Goal: Task Accomplishment & Management: Use online tool/utility

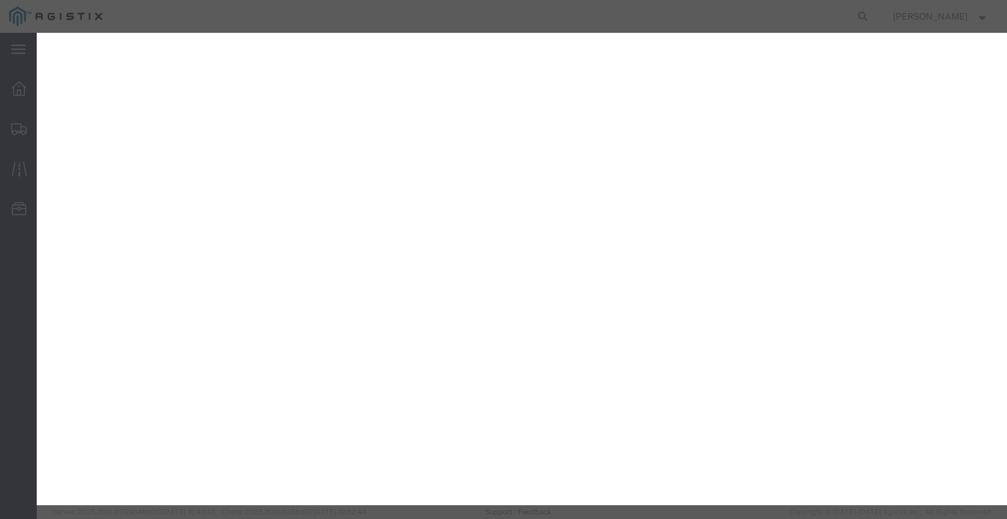
select select "22593"
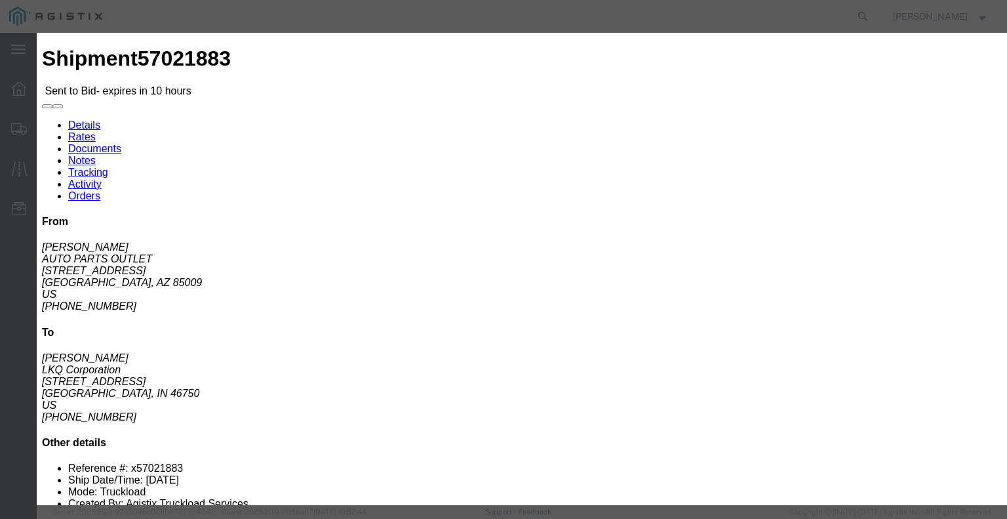
scroll to position [197, 0]
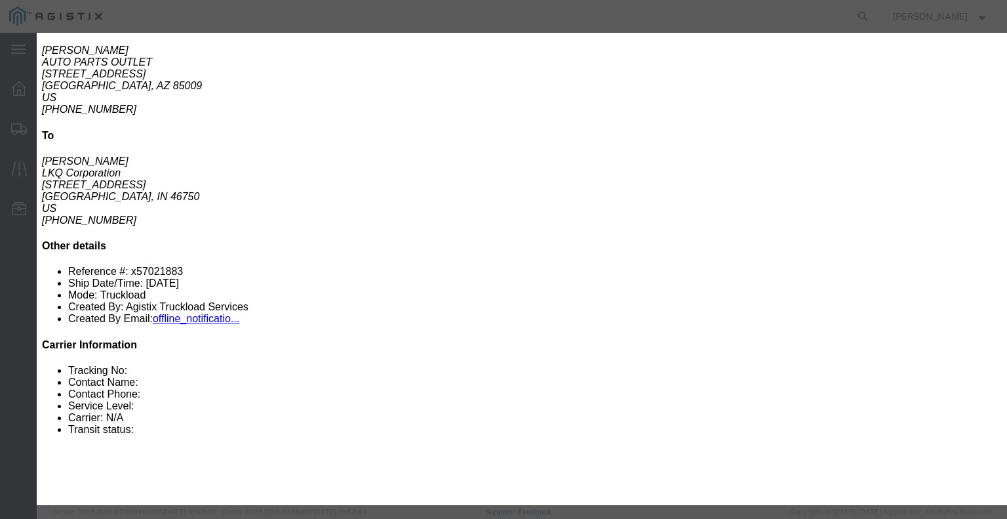
click icon "button"
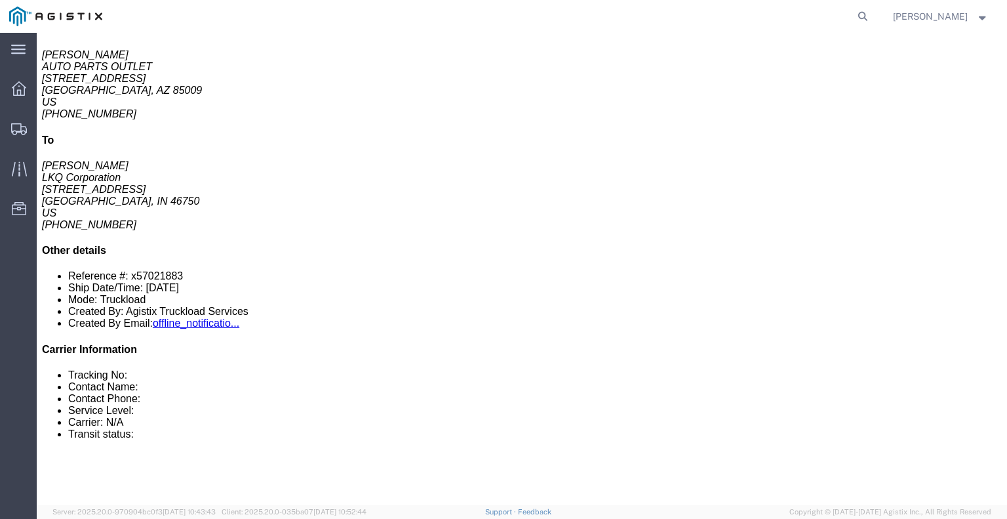
scroll to position [0, 0]
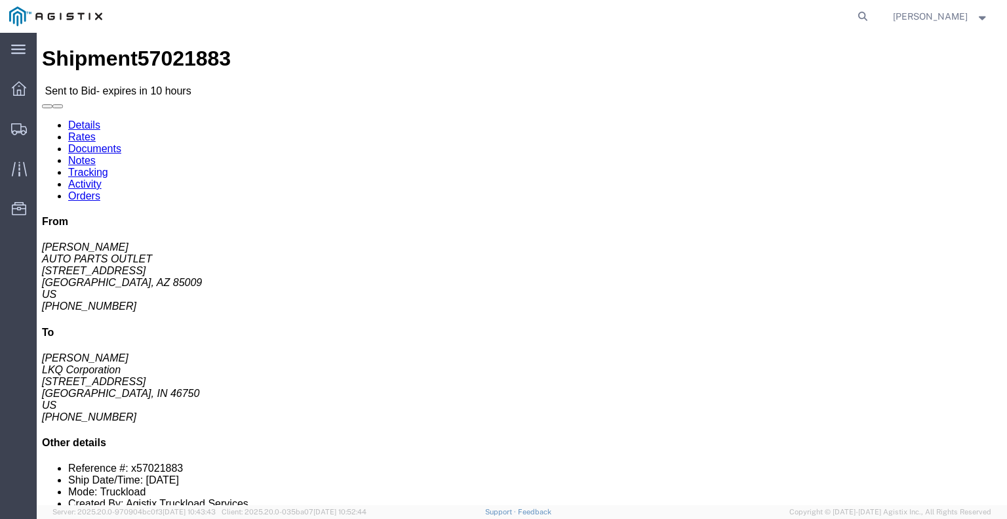
click link "Enter / Modify Bid"
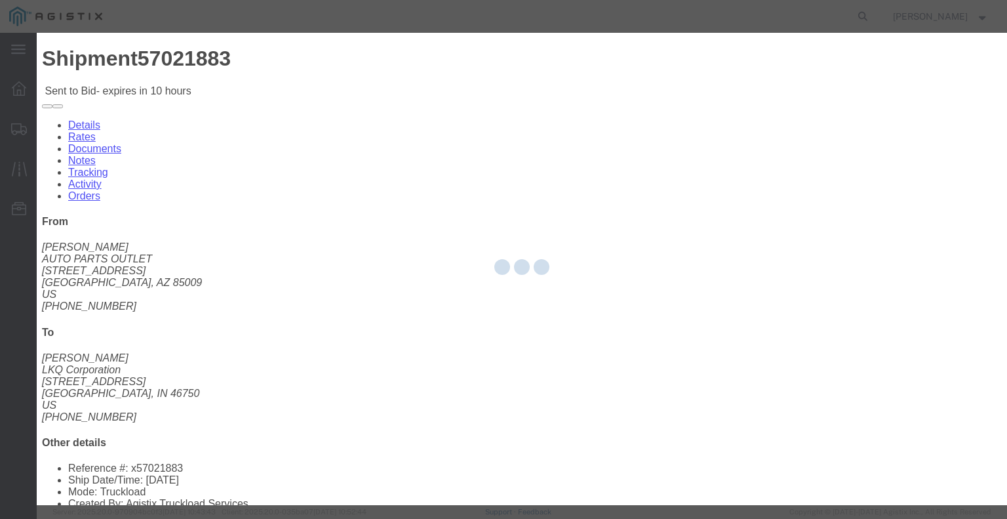
select select "22593"
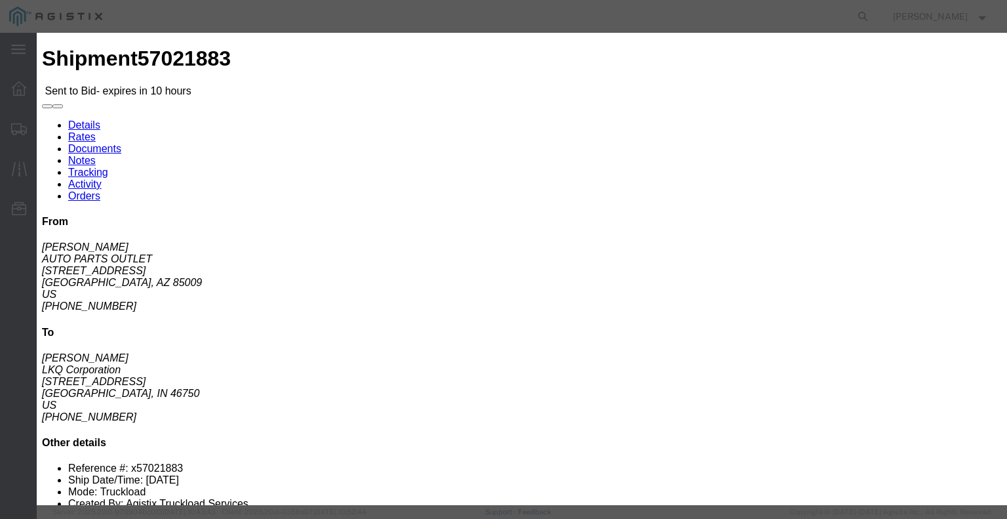
click select "Select Rail TL Standard 3 - 5 Day"
select select "41882"
click select "Select Rail TL Standard 3 - 5 Day"
click input "text"
type input "RLX"
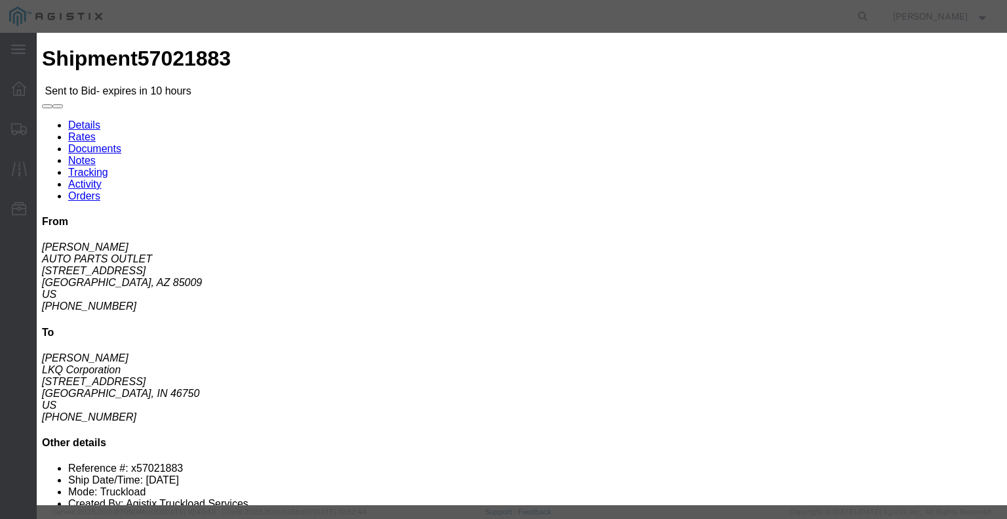
click select "Select Air Less than Truckload Multi-Leg Ocean Freight Rail Small Parcel Truckl…"
select select "TL"
click select "Select Air Less than Truckload Multi-Leg Ocean Freight Rail Small Parcel Truckl…"
click input "number"
type input "3"
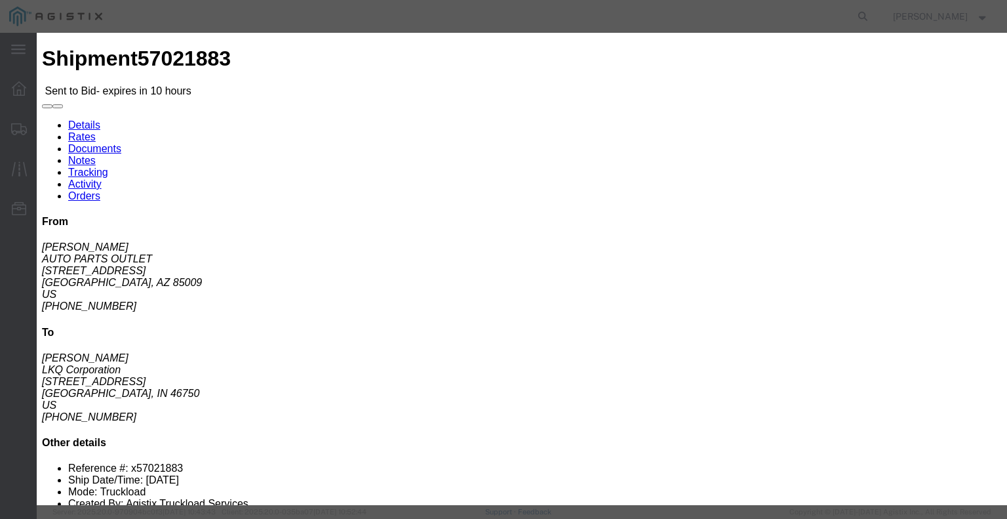
click input "number"
type input "3400"
click button "Submit"
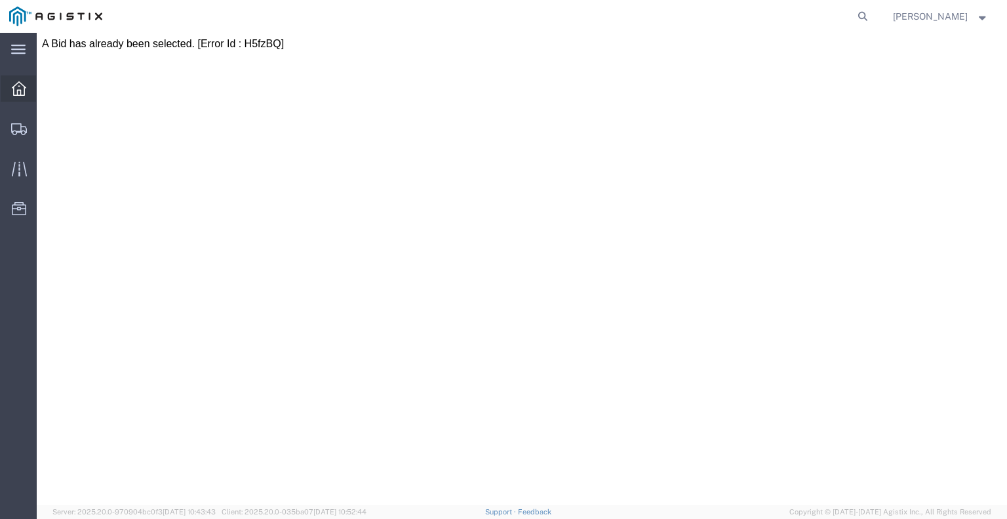
click at [26, 81] on div at bounding box center [19, 88] width 37 height 26
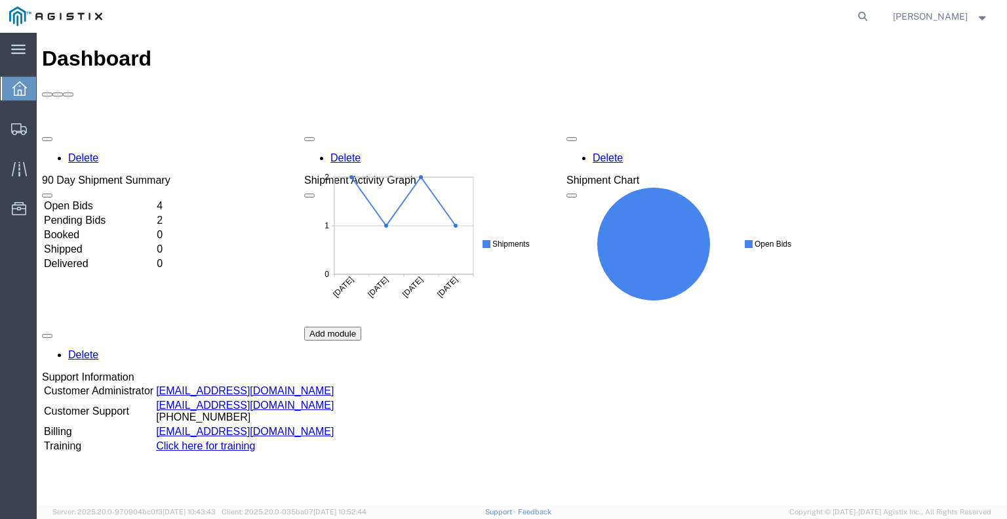
click at [96, 199] on td "Open Bids" at bounding box center [98, 205] width 111 height 13
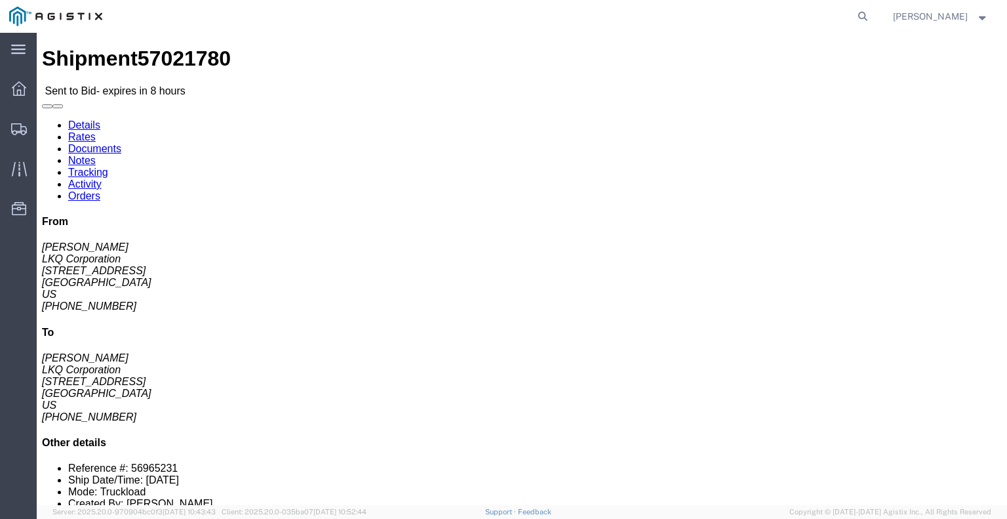
click link "Enter / Modify Bid"
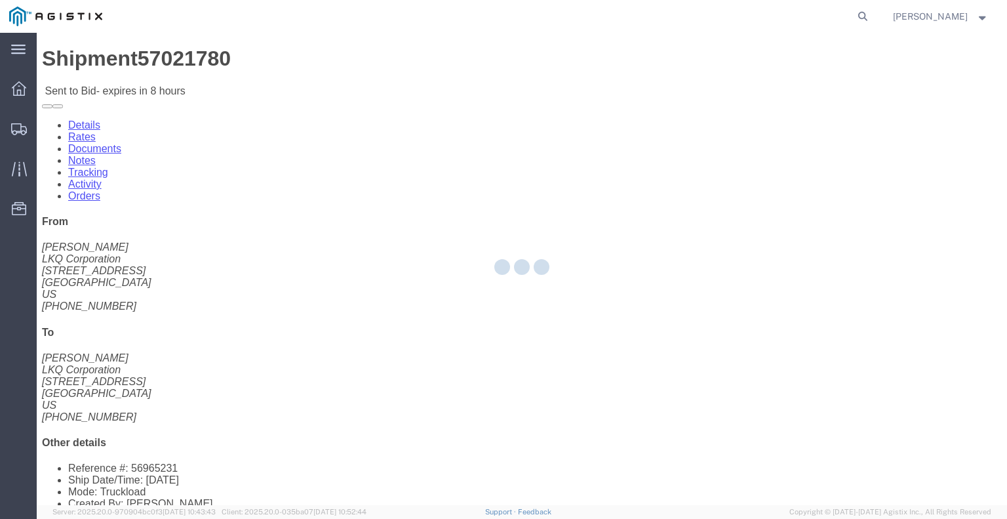
select select "22593"
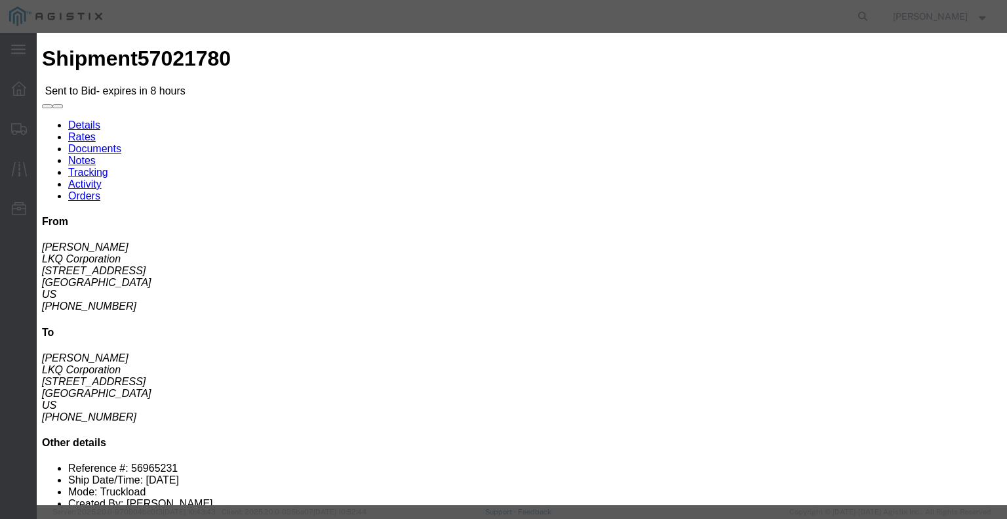
click select "Select Rail TL Standard 3 - 5 Day"
select select "41882"
click select "Select Rail TL Standard 3 - 5 Day"
click input "text"
type input "RLX"
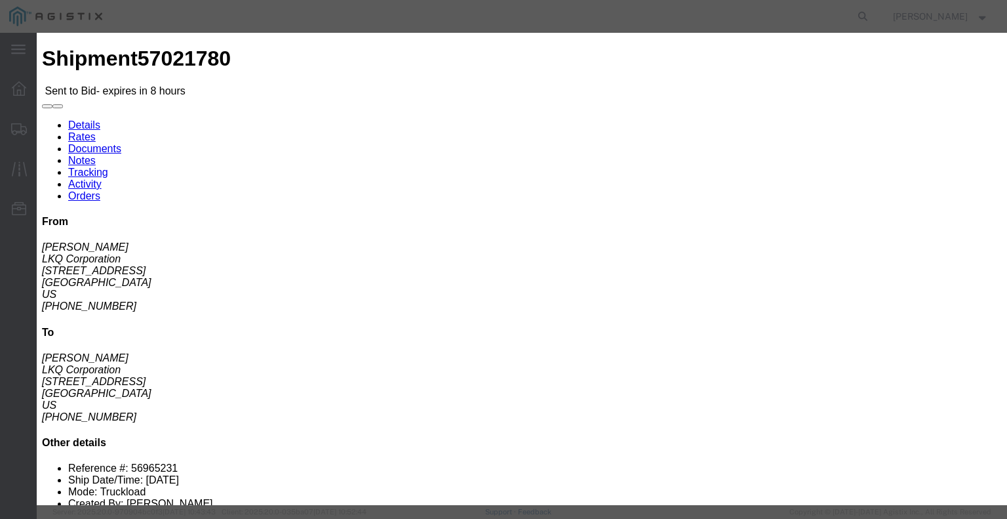
click select "Select Air Less than Truckload Multi-Leg Ocean Freight Rail Small Parcel Truckl…"
select select "TL"
click select "Select Air Less than Truckload Multi-Leg Ocean Freight Rail Small Parcel Truckl…"
click input "number"
type input "4"
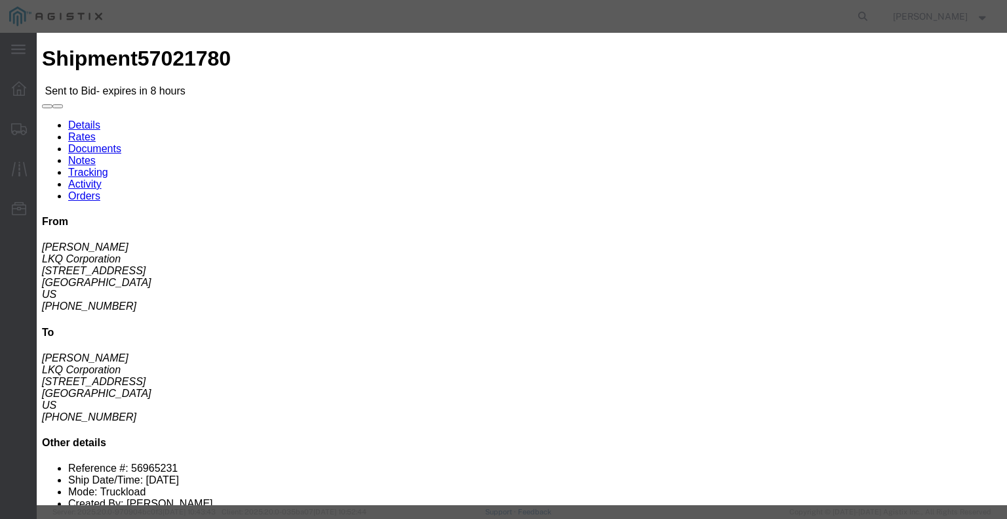
type input "4"
click input "number"
type input "3750"
click button "Submit"
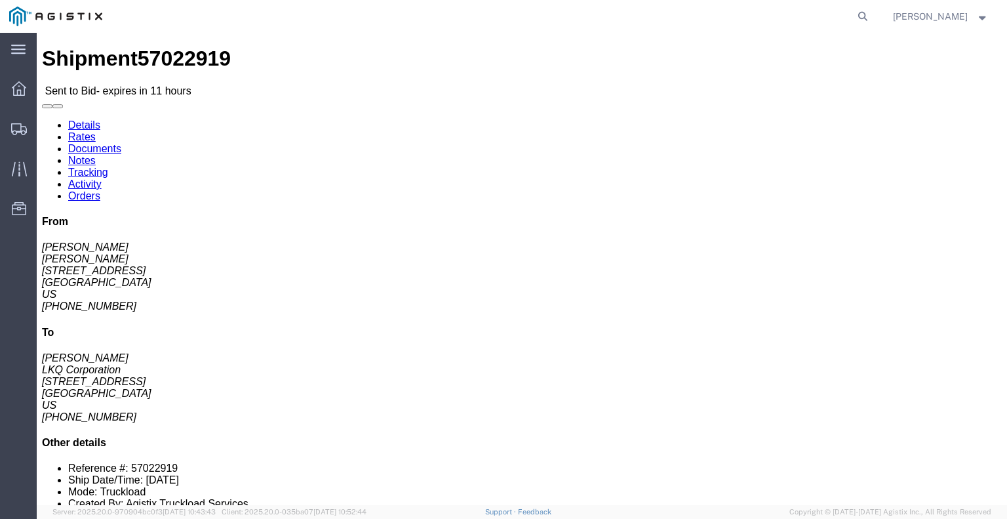
click button "button"
click link "Enter / Modify Bid"
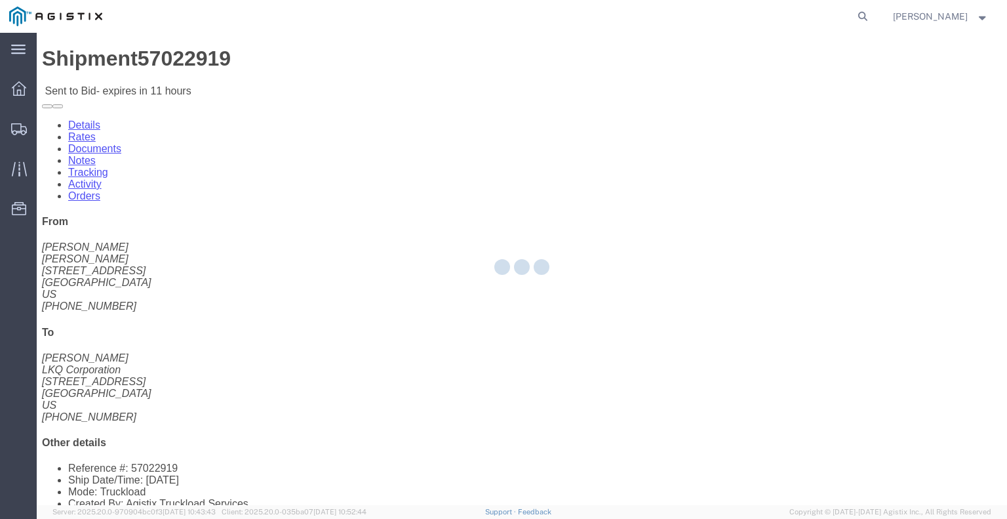
select select "22593"
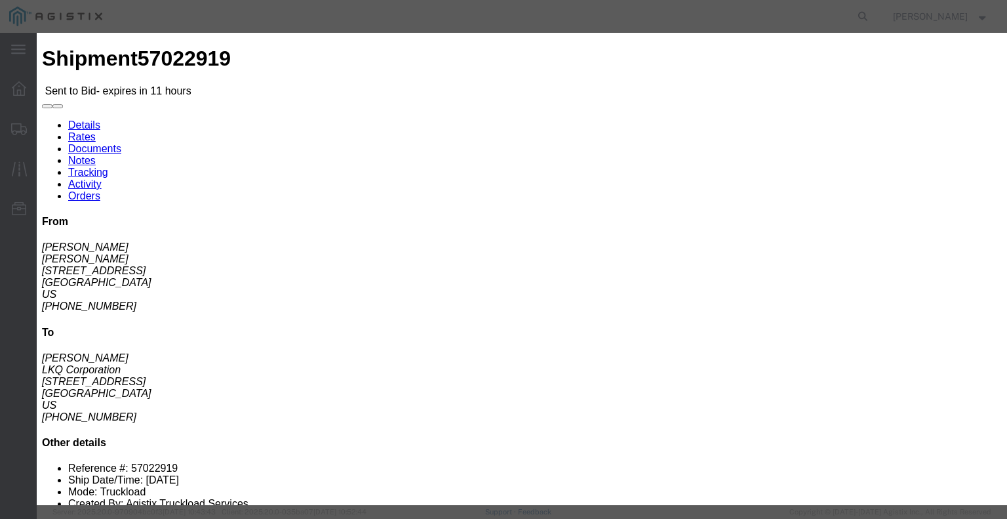
click select "Select Rail TL Standard 3 - 5 Day"
select select "41882"
click select "Select Rail TL Standard 3 - 5 Day"
drag, startPoint x: 772, startPoint y: 117, endPoint x: 772, endPoint y: 127, distance: 9.2
click input "text"
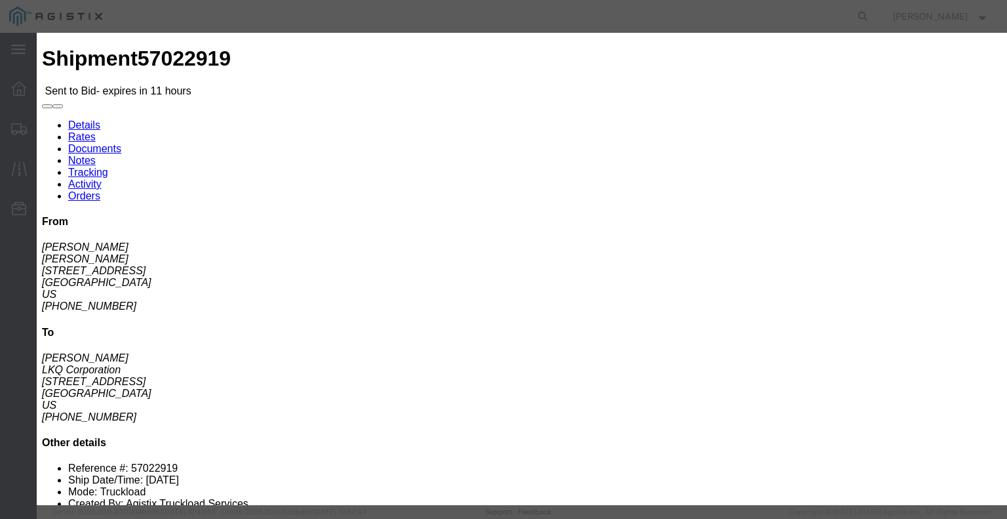
type input "RLX"
click select "Select Air Less than Truckload Multi-Leg Ocean Freight Rail Small Parcel Truckl…"
select select "TL"
click select "Select Air Less than Truckload Multi-Leg Ocean Freight Rail Small Parcel Truckl…"
click input "number"
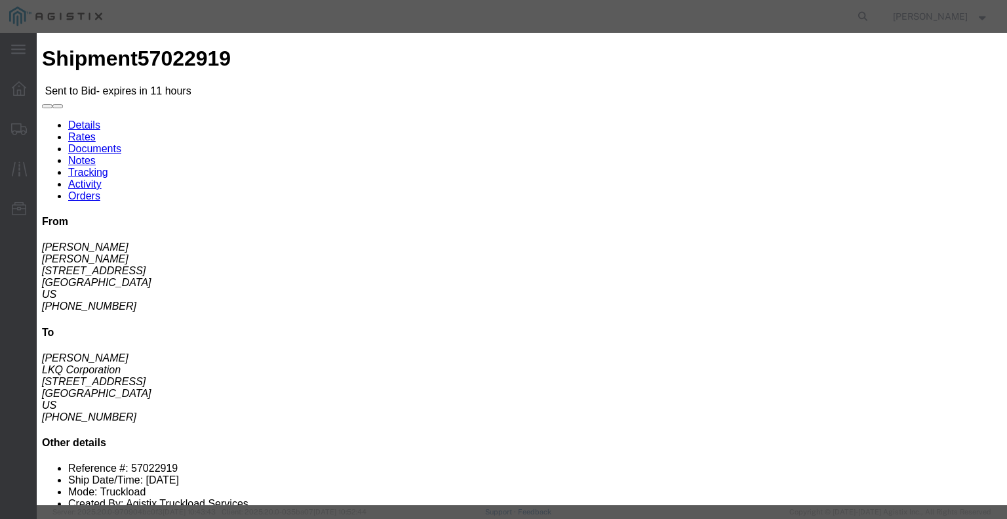
type input "1"
click input "number"
type input "1275"
click div "Mode Select Air Less than Truckload Multi-Leg Ocean Freight Rail Small Parcel T…"
click button "Submit"
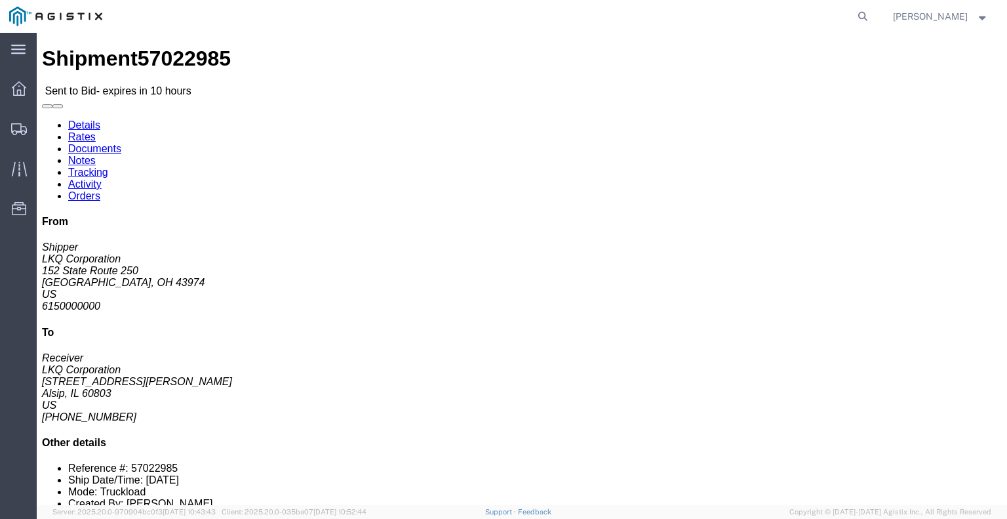
click button "button"
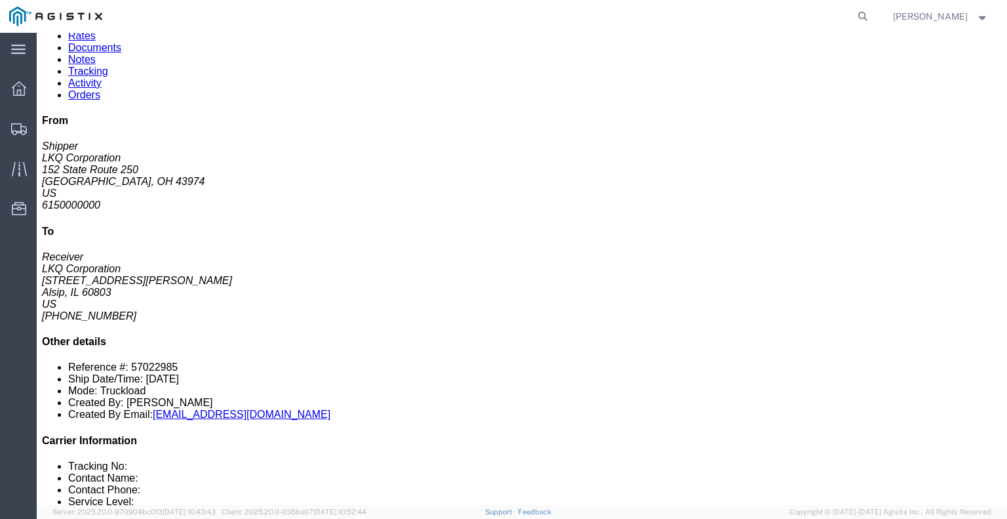
scroll to position [197, 0]
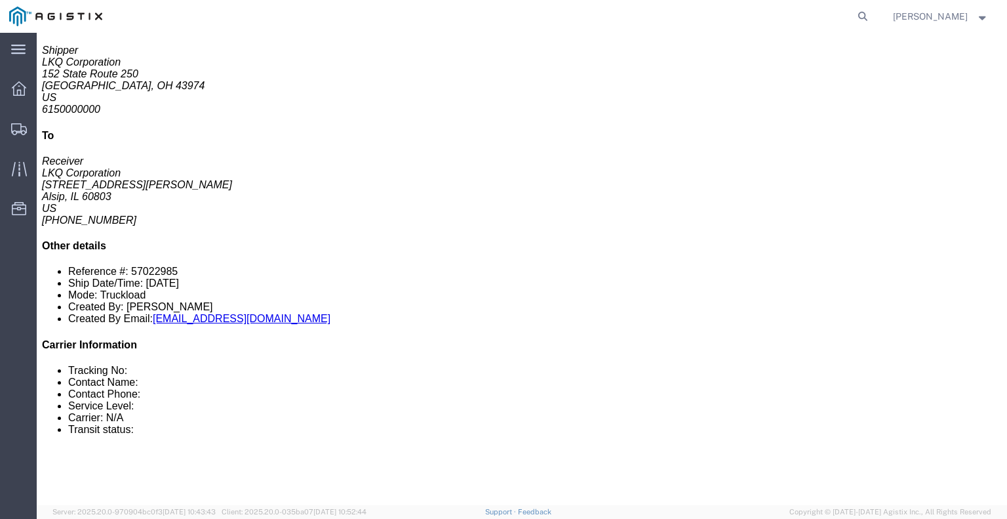
click link "Enter / Modify Bid"
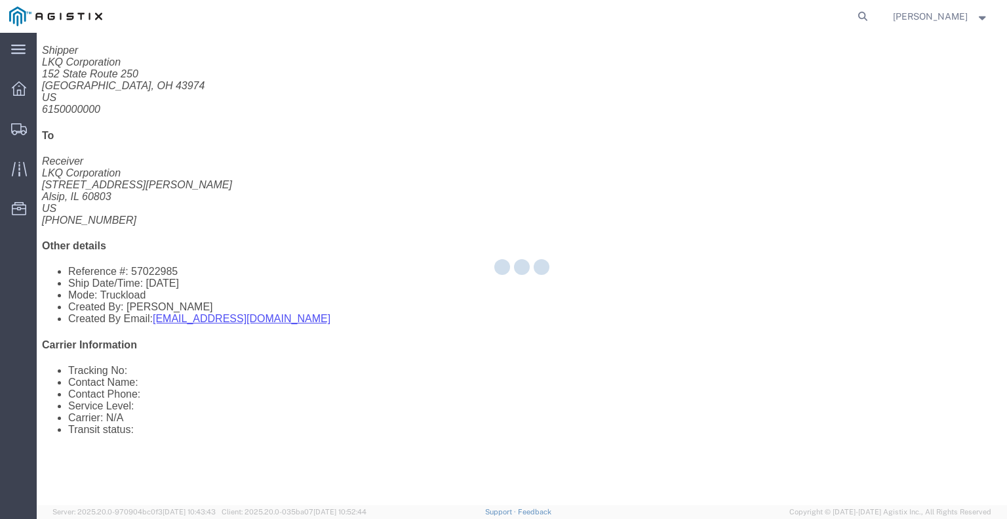
select select "22593"
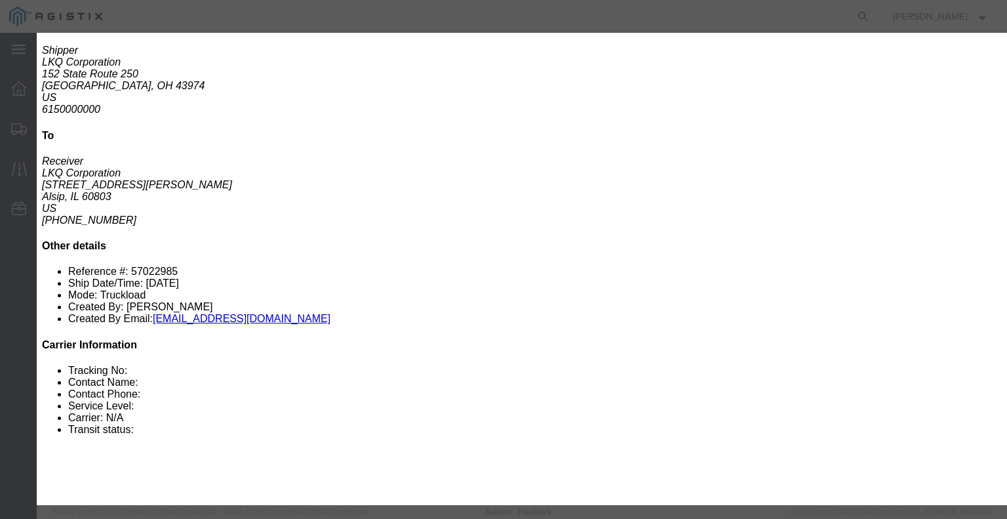
click select "Select Rail TL Standard 3 - 5 Day"
select select "41882"
click select "Select Rail TL Standard 3 - 5 Day"
click input "text"
type input "RLX"
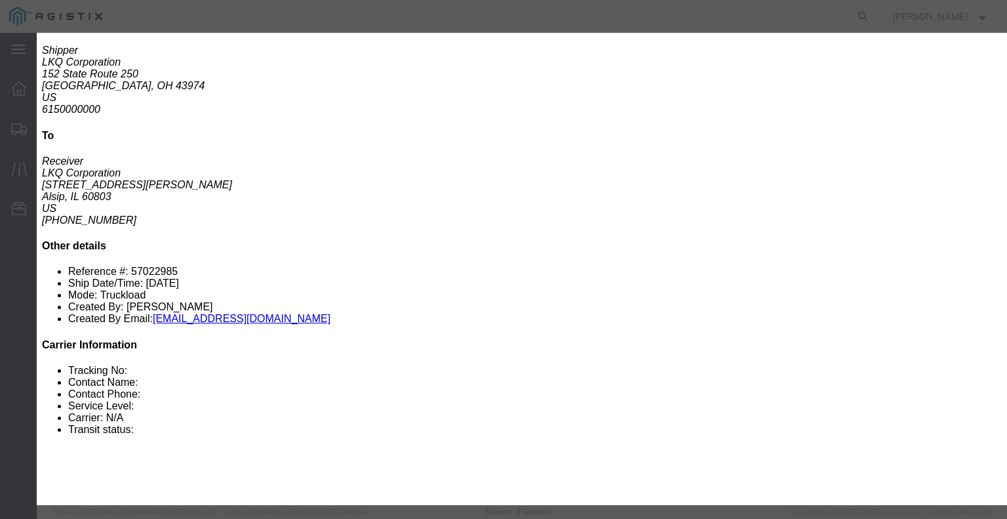
click select "Select Air Less than Truckload Multi-Leg Ocean Freight Rail Small Parcel Truckl…"
select select "TL"
click select "Select Air Less than Truckload Multi-Leg Ocean Freight Rail Small Parcel Truckl…"
click input "number"
type input "1"
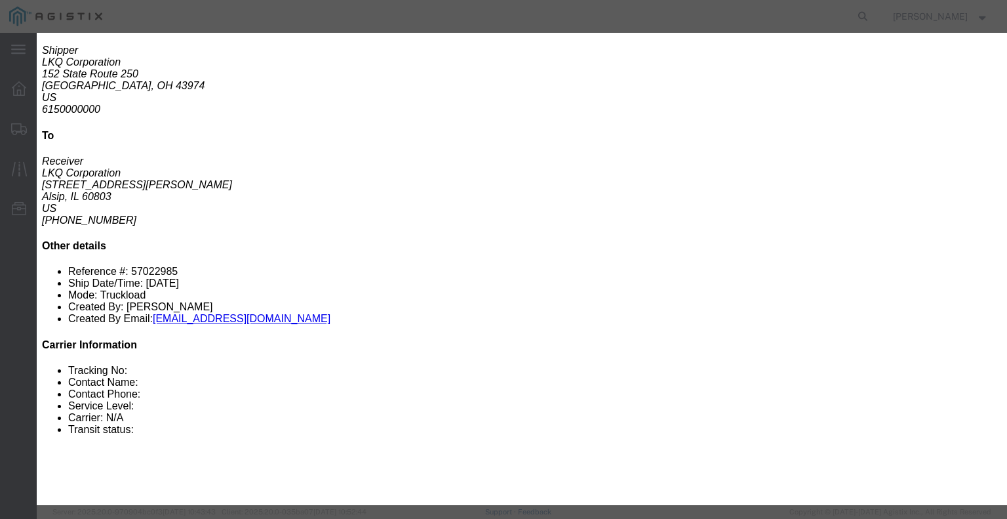
click input "number"
type input "800"
click button "Submit"
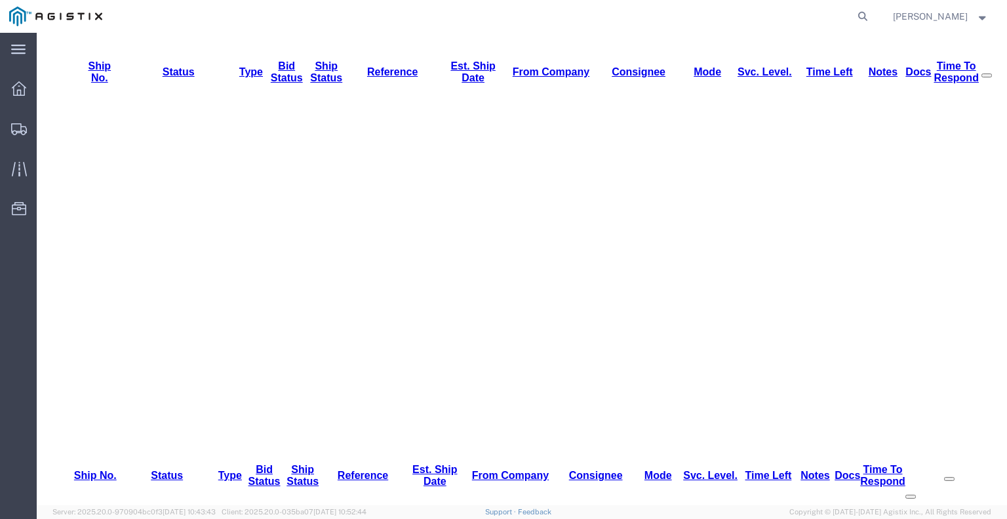
scroll to position [0, 0]
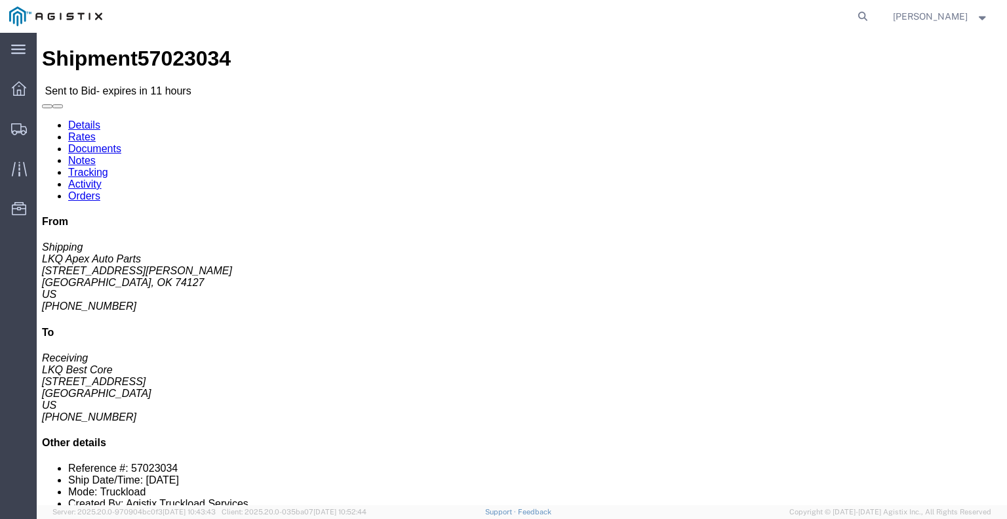
click button "button"
click link "Enter / Modify Bid"
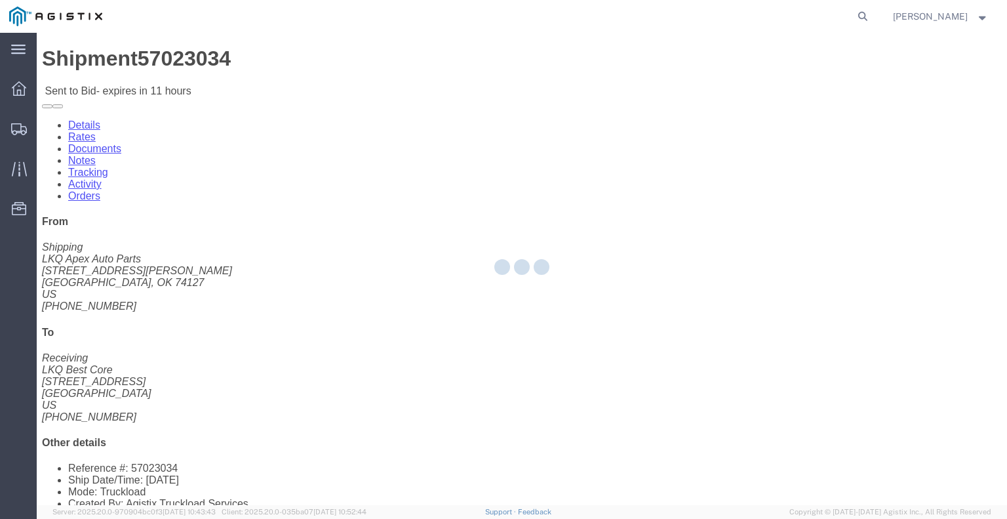
select select "22593"
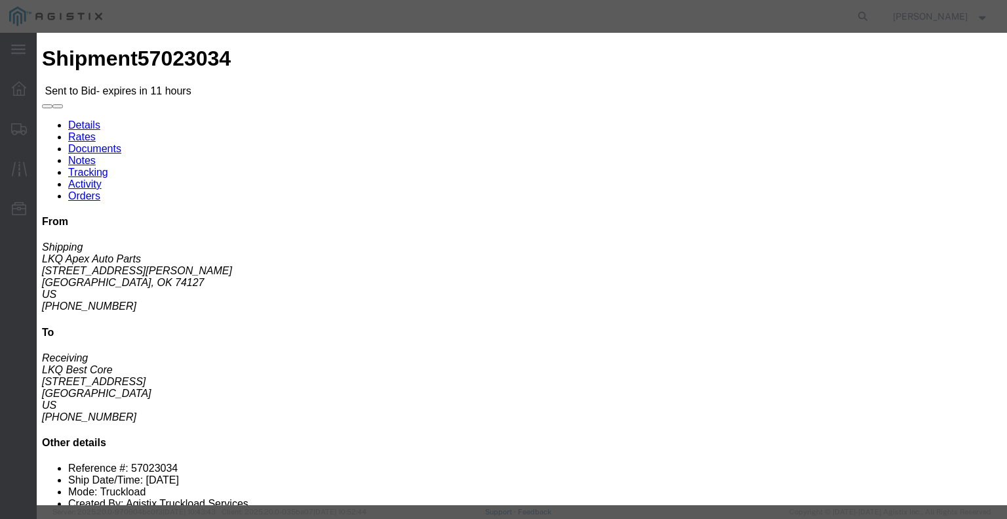
click select "Select Rail TL Standard 3 - 5 Day"
select select "41882"
click select "Select Rail TL Standard 3 - 5 Day"
click input "text"
type input "RLX"
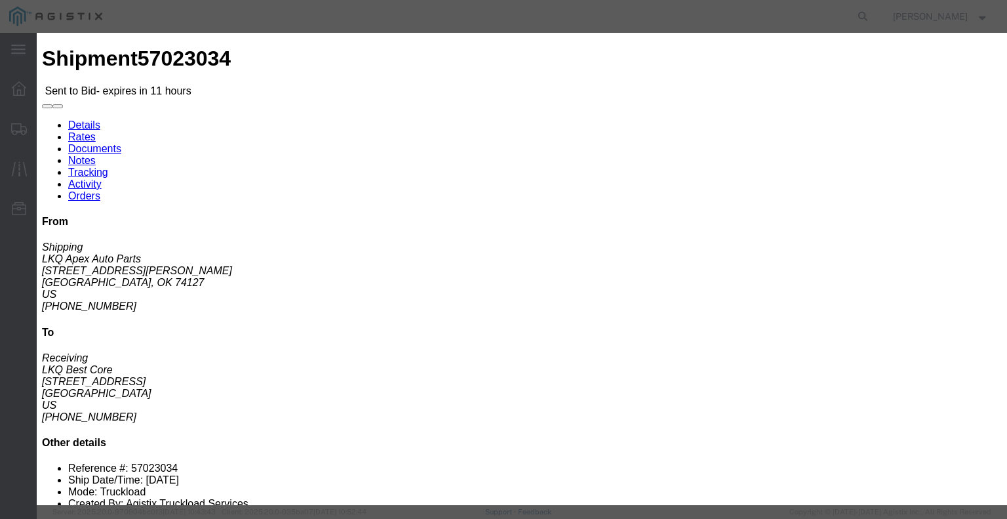
click h3 "Legs"
drag, startPoint x: 439, startPoint y: 266, endPoint x: 443, endPoint y: 273, distance: 7.9
click select "Select Air Less than Truckload Multi-Leg Ocean Freight Rail Small Parcel Truckl…"
select select "TL"
click select "Select Air Less than Truckload Multi-Leg Ocean Freight Rail Small Parcel Truckl…"
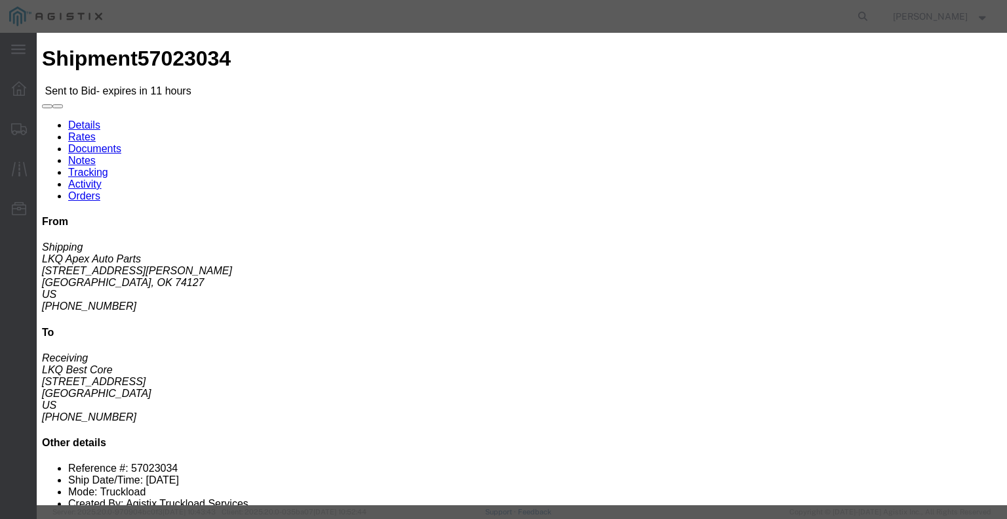
click input "number"
type input "1"
click input "number"
type input "97"
type input "970"
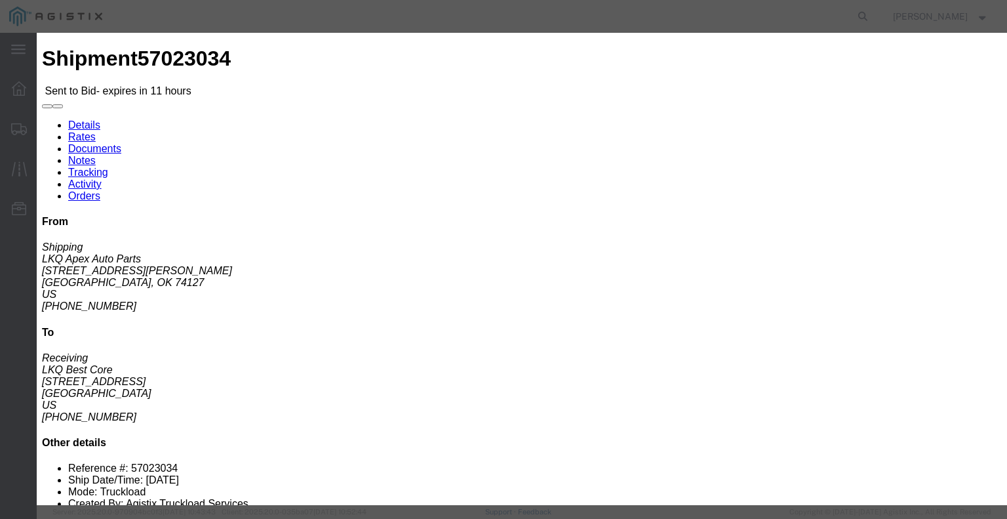
click div "Mode Select Air Less than Truckload Multi-Leg Ocean Freight Rail Small Parcel T…"
click button "Submit"
